Goal: Find specific page/section: Find specific page/section

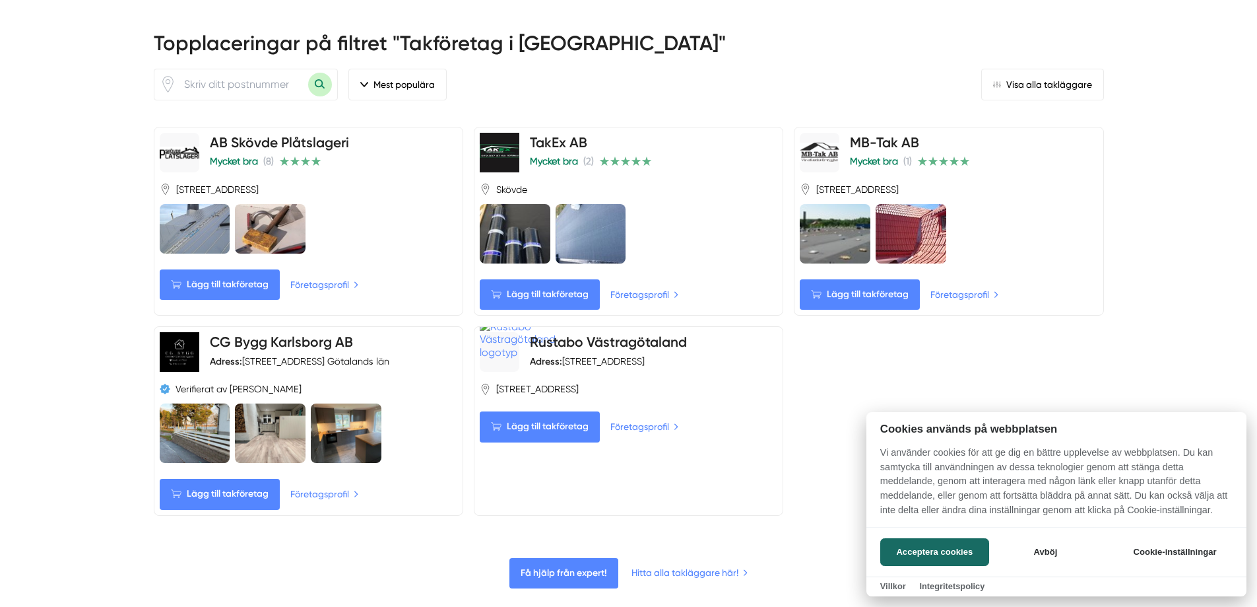
scroll to position [594, 0]
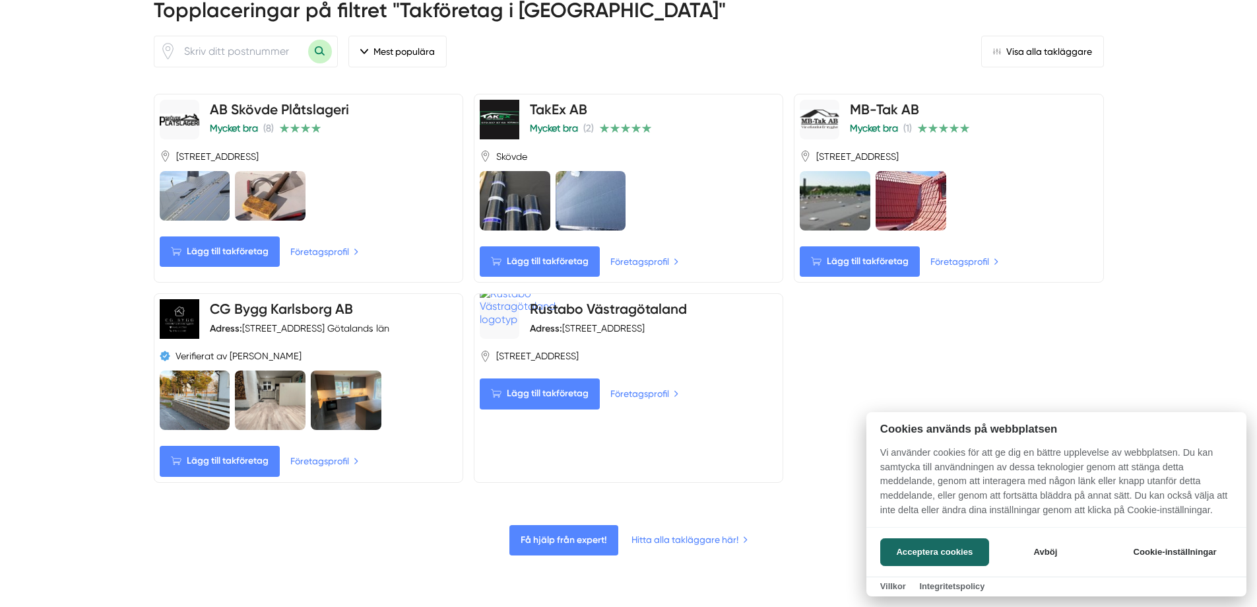
drag, startPoint x: 605, startPoint y: 111, endPoint x: 534, endPoint y: 107, distance: 70.7
click at [534, 107] on div at bounding box center [628, 303] width 1257 height 607
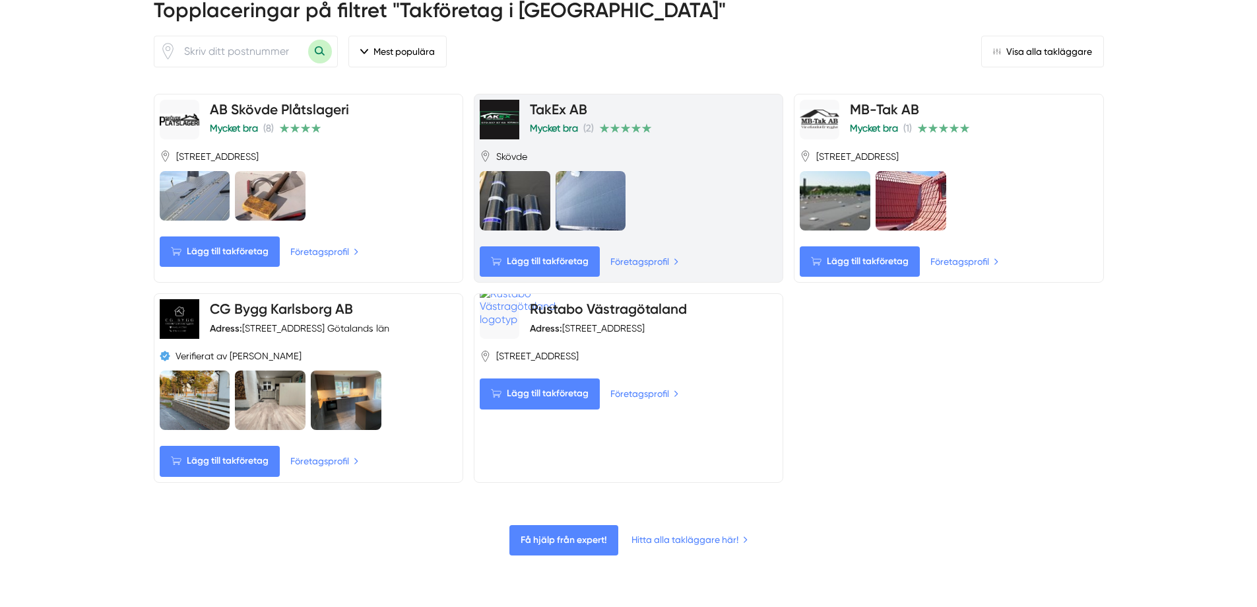
click at [534, 107] on link "TakEx AB" at bounding box center [558, 109] width 57 height 17
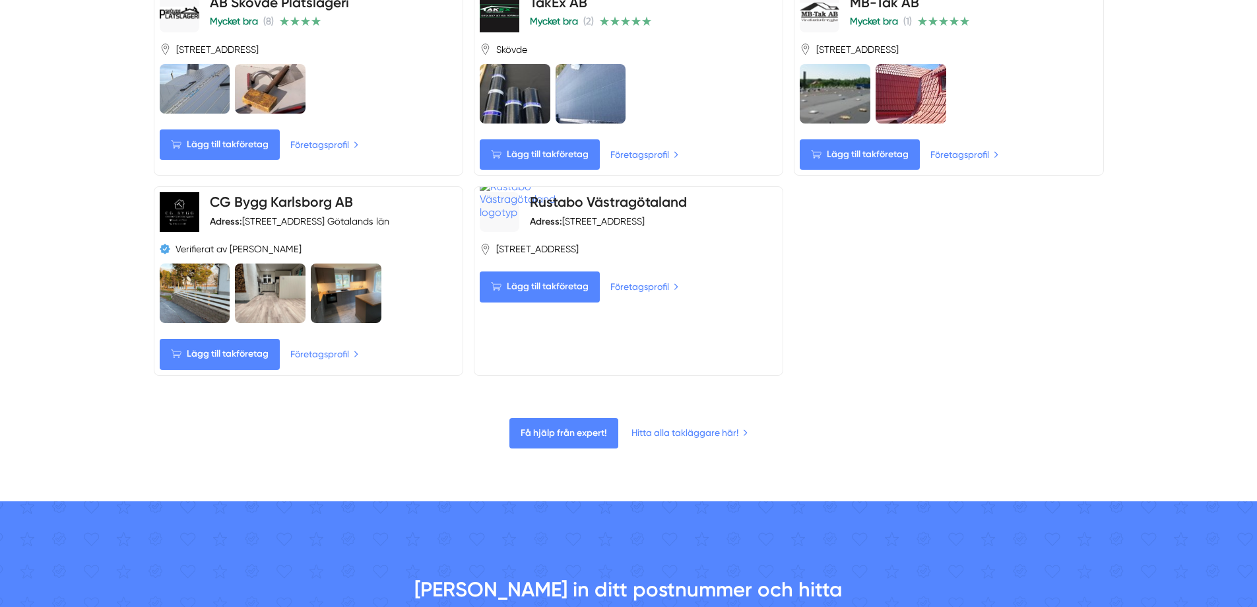
scroll to position [726, 0]
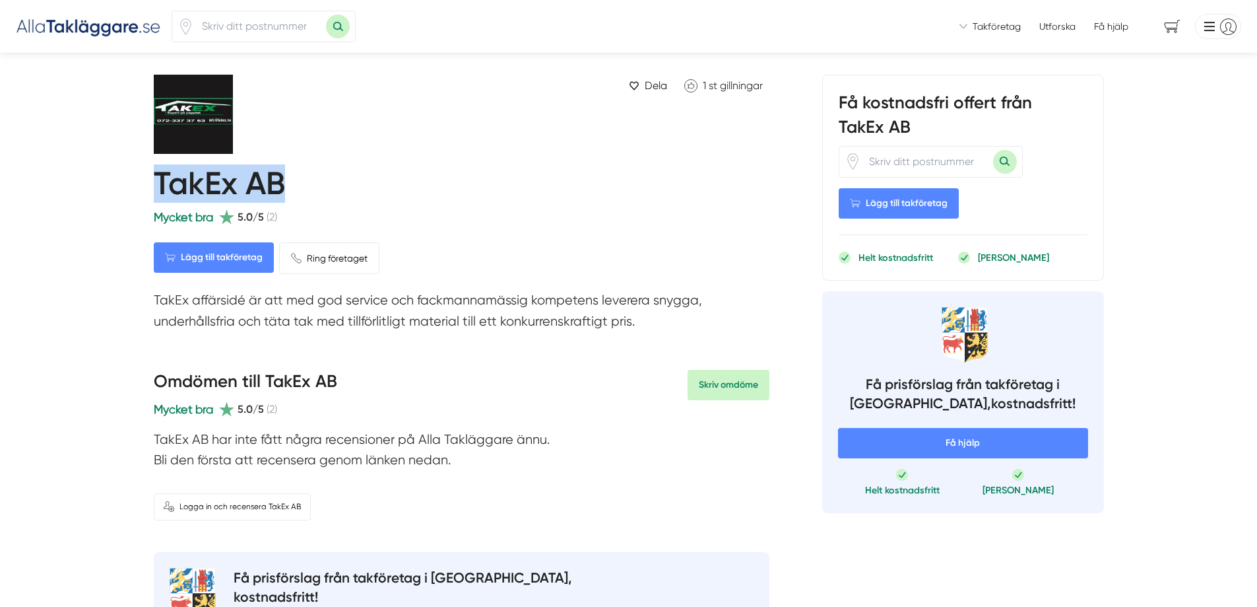
drag, startPoint x: 295, startPoint y: 189, endPoint x: 154, endPoint y: 189, distance: 141.3
click at [154, 193] on div "TakEx AB" at bounding box center [462, 183] width 616 height 49
copy h1 "TakEx AB"
